Goal: Task Accomplishment & Management: Use online tool/utility

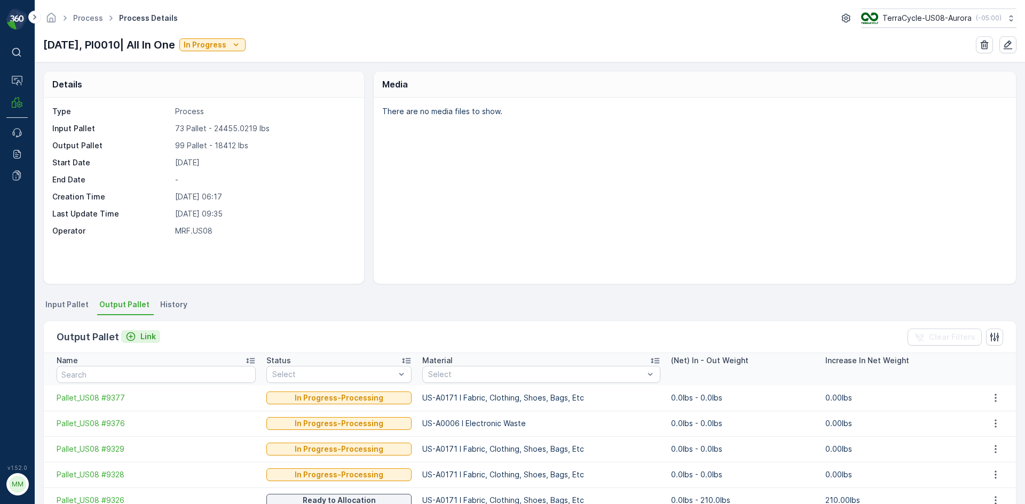
click at [142, 340] on p "Link" at bounding box center [147, 336] width 15 height 11
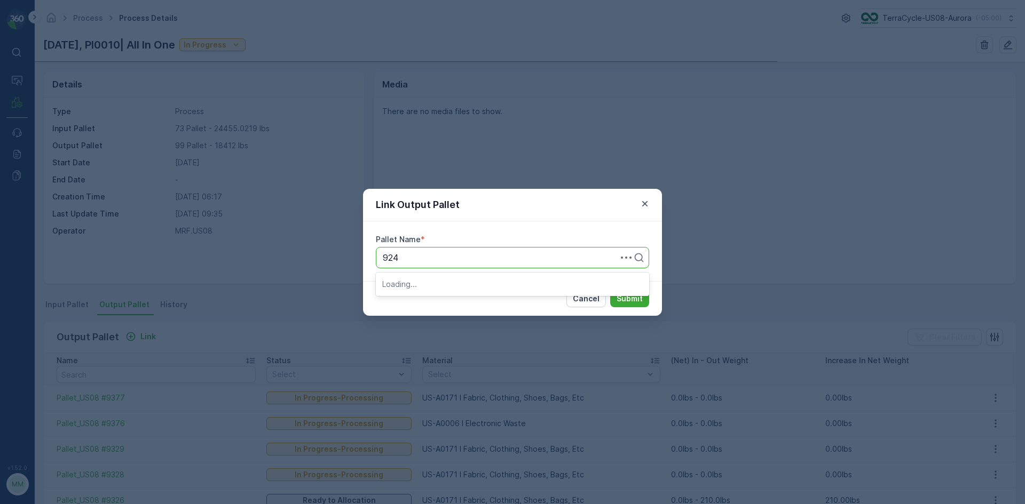
type input "9241"
click at [483, 289] on div "Pallet_US08 #9241" at bounding box center [512, 284] width 273 height 18
click at [632, 300] on p "Submit" at bounding box center [629, 298] width 26 height 11
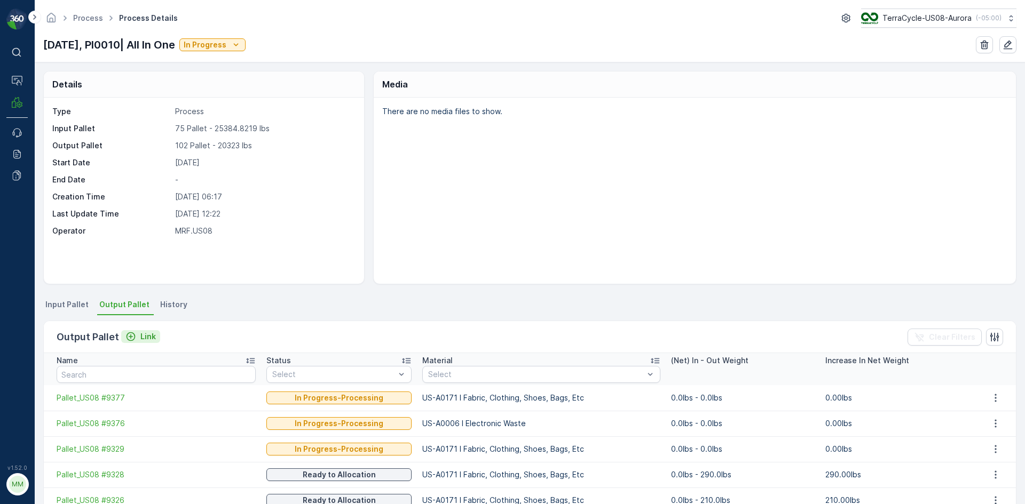
click at [127, 338] on icon "Link" at bounding box center [130, 336] width 11 height 11
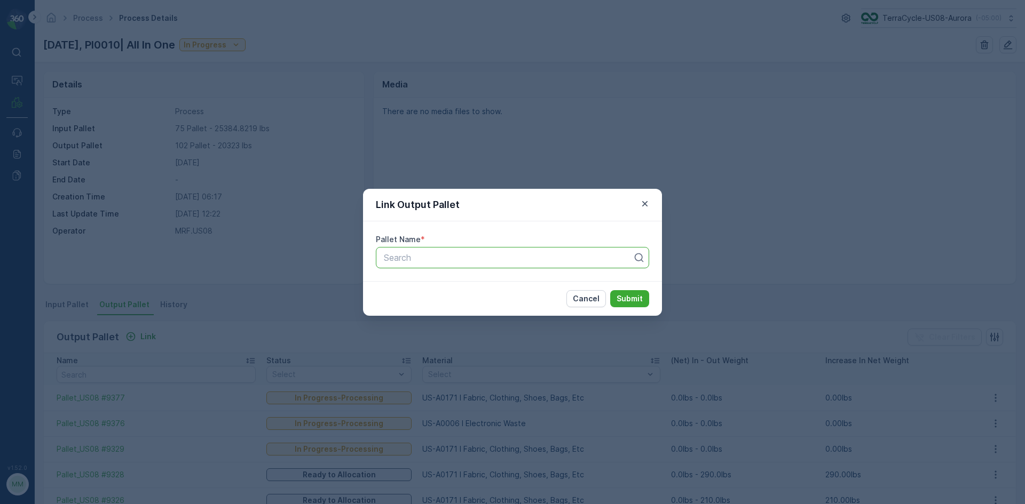
click at [452, 258] on div at bounding box center [508, 258] width 251 height 10
type input "9303"
click at [454, 285] on span "Pallet_US08 #9303" at bounding box center [420, 284] width 77 height 10
click at [633, 300] on p "Submit" at bounding box center [629, 298] width 26 height 11
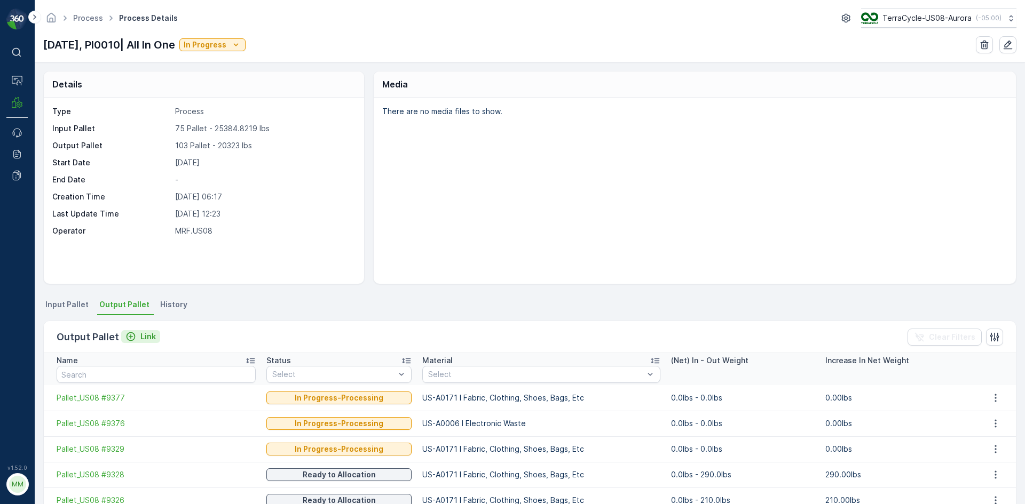
click at [129, 338] on icon "Link" at bounding box center [130, 336] width 11 height 11
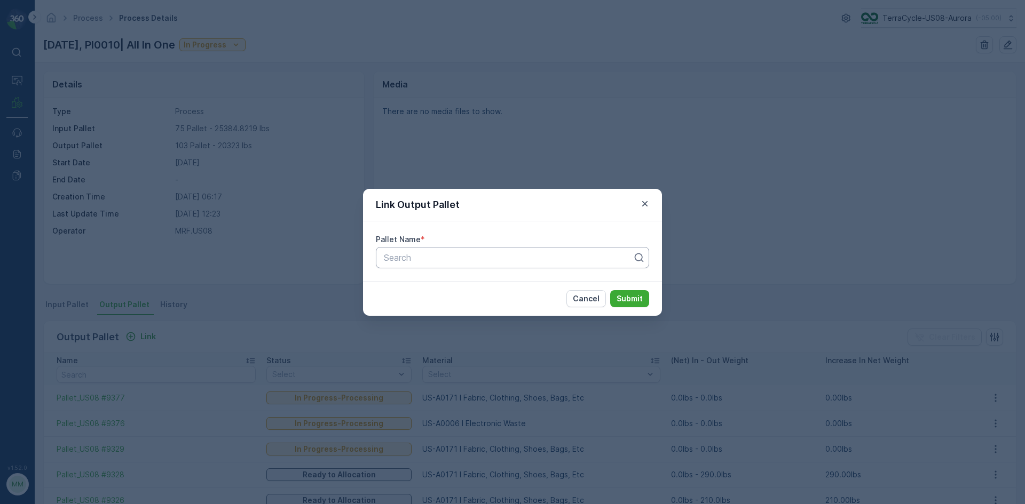
click at [455, 261] on div at bounding box center [508, 258] width 251 height 10
type input "93"
click at [408, 257] on div at bounding box center [508, 258] width 251 height 10
type input "9294"
click at [461, 287] on div "Pallet_US08 #9294" at bounding box center [512, 284] width 260 height 10
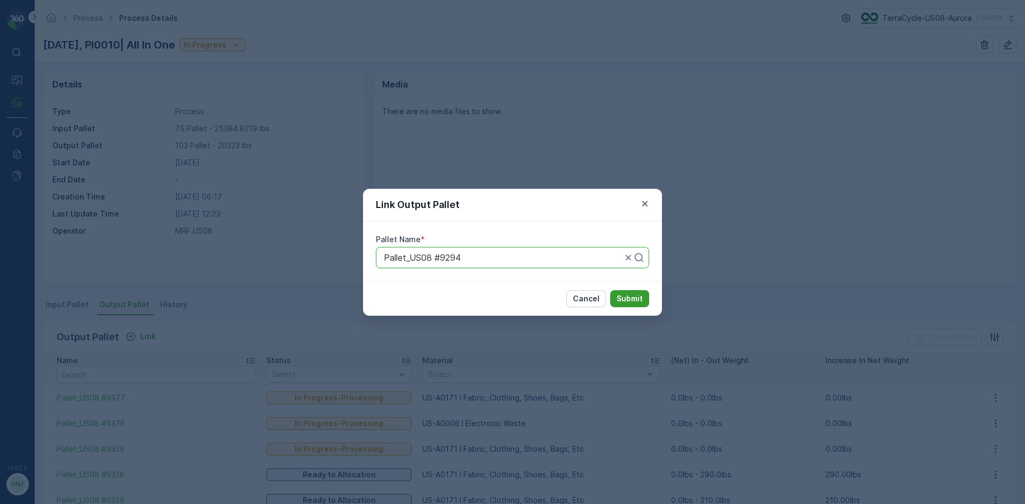
click at [640, 297] on p "Submit" at bounding box center [629, 298] width 26 height 11
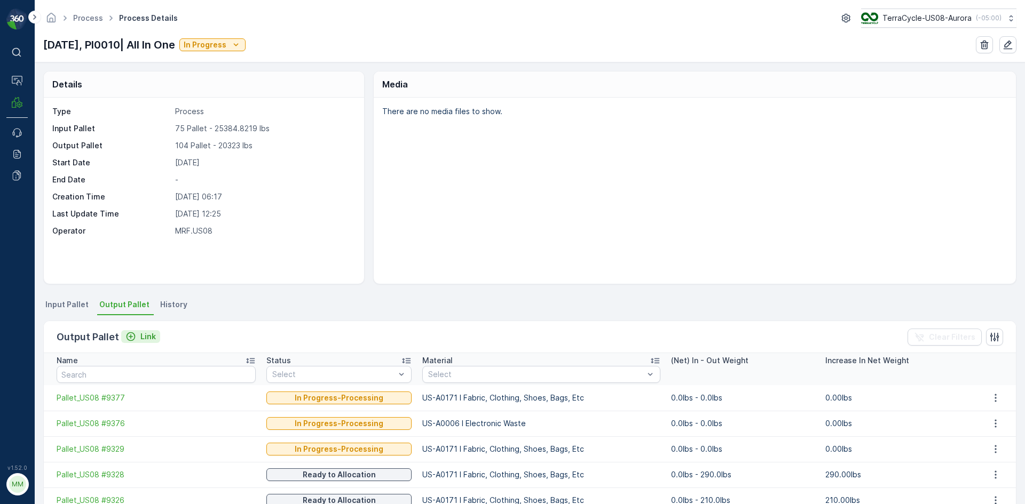
click at [134, 336] on icon "Link" at bounding box center [130, 336] width 11 height 11
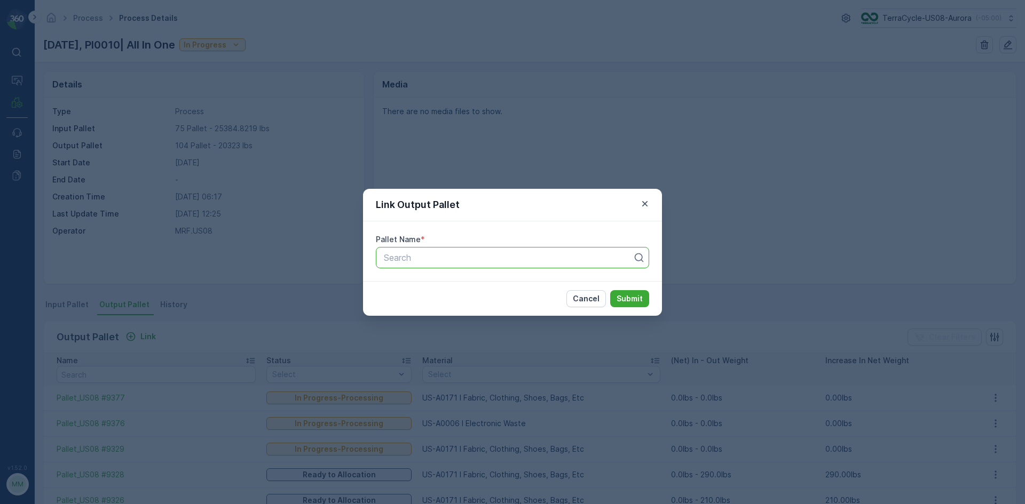
click at [445, 256] on div at bounding box center [508, 258] width 251 height 10
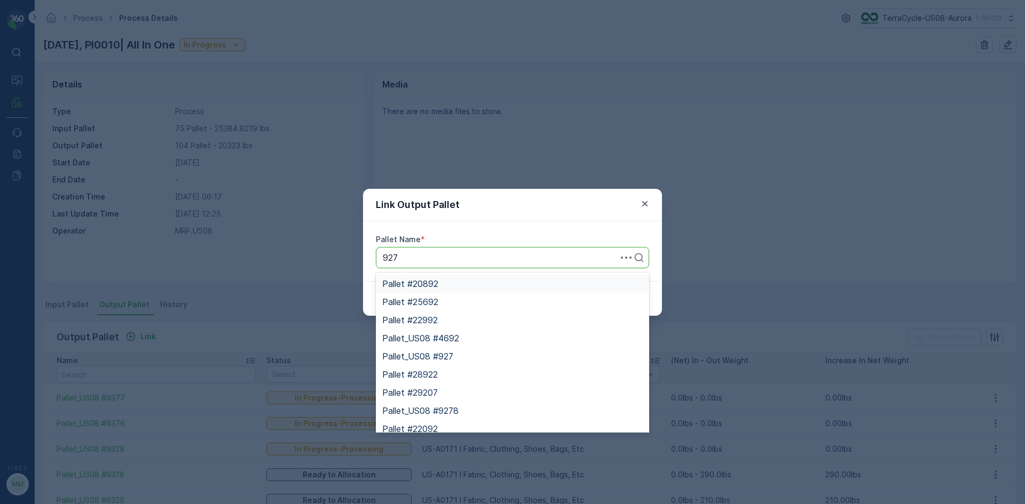
type input "9278"
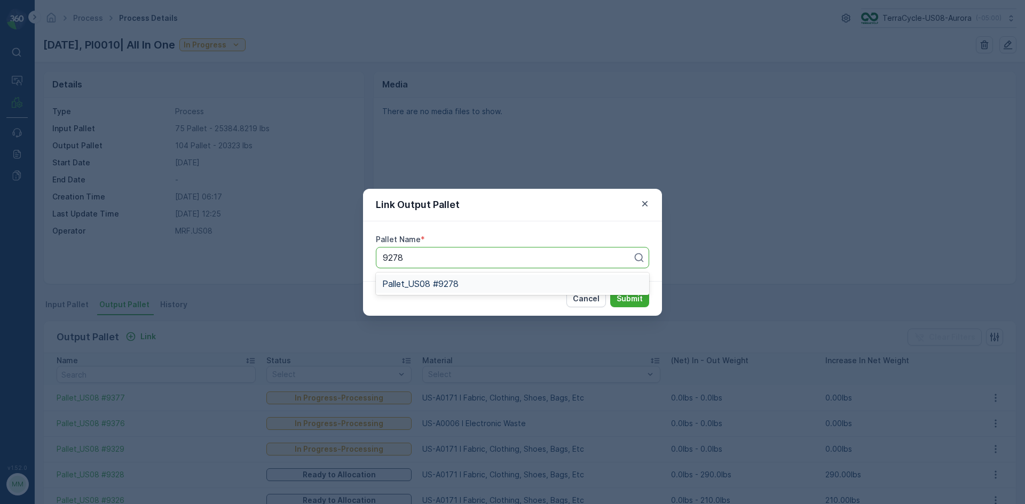
click at [454, 284] on span "Pallet_US08 #9278" at bounding box center [420, 284] width 76 height 10
click at [631, 295] on p "Submit" at bounding box center [629, 298] width 26 height 11
